Goal: Find specific page/section: Find specific page/section

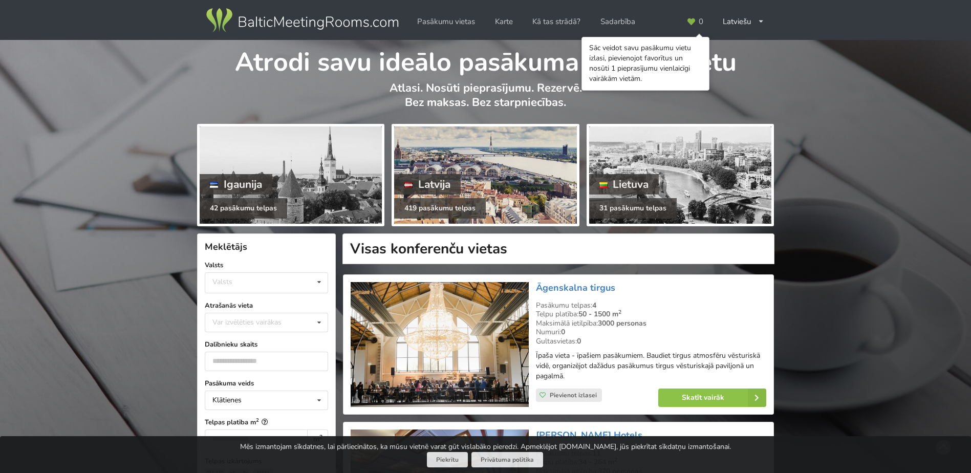
click at [505, 174] on div at bounding box center [485, 174] width 182 height 97
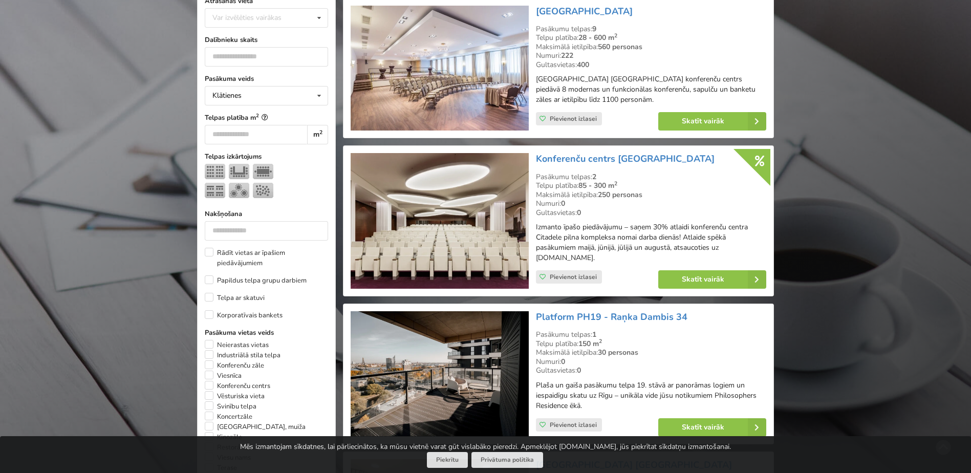
scroll to position [512, 0]
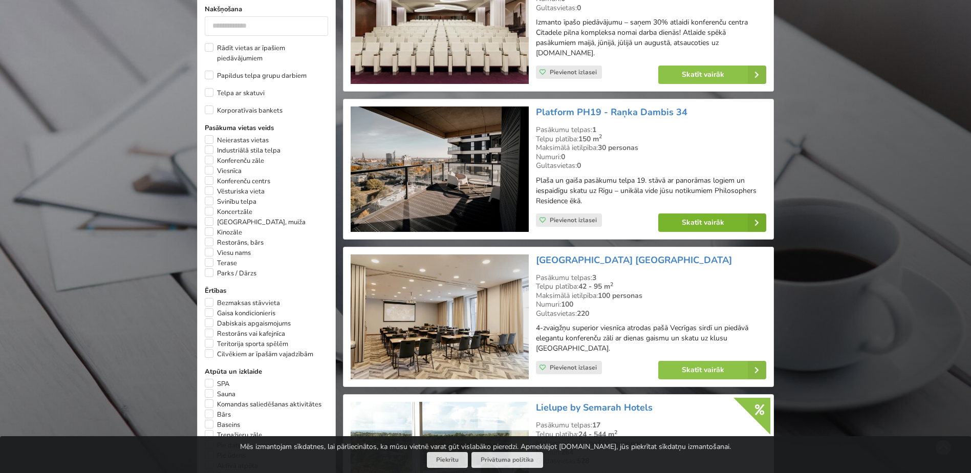
click at [706, 223] on link "Skatīt vairāk" at bounding box center [712, 222] width 108 height 18
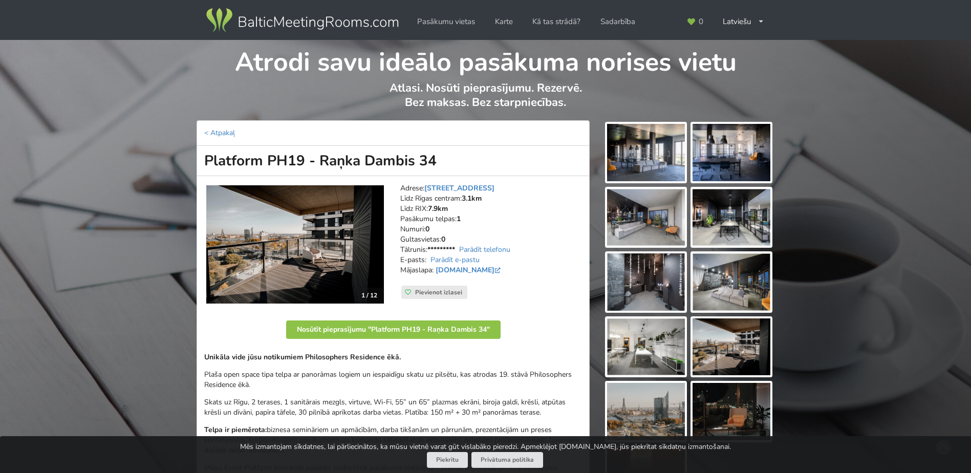
scroll to position [154, 0]
